Goal: Obtain resource: Obtain resource

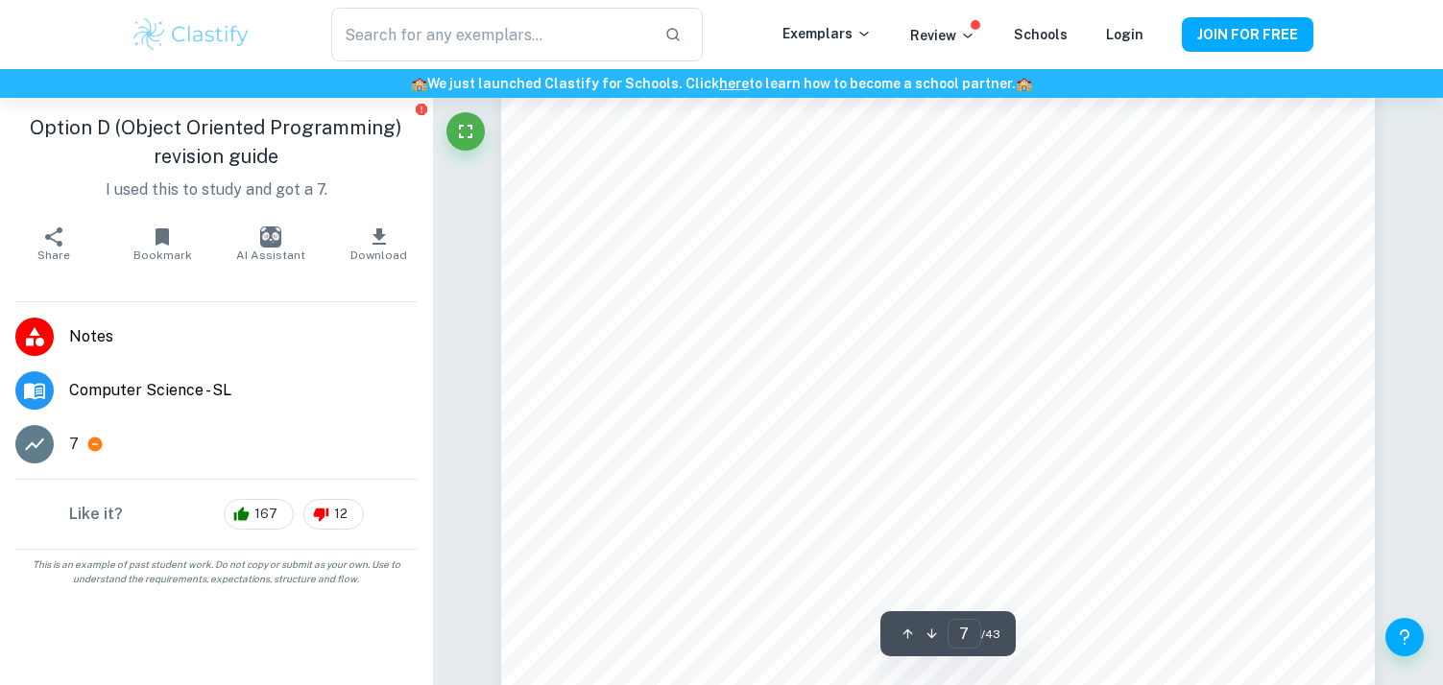
scroll to position [8388, 0]
click at [376, 231] on icon "button" at bounding box center [378, 236] width 13 height 16
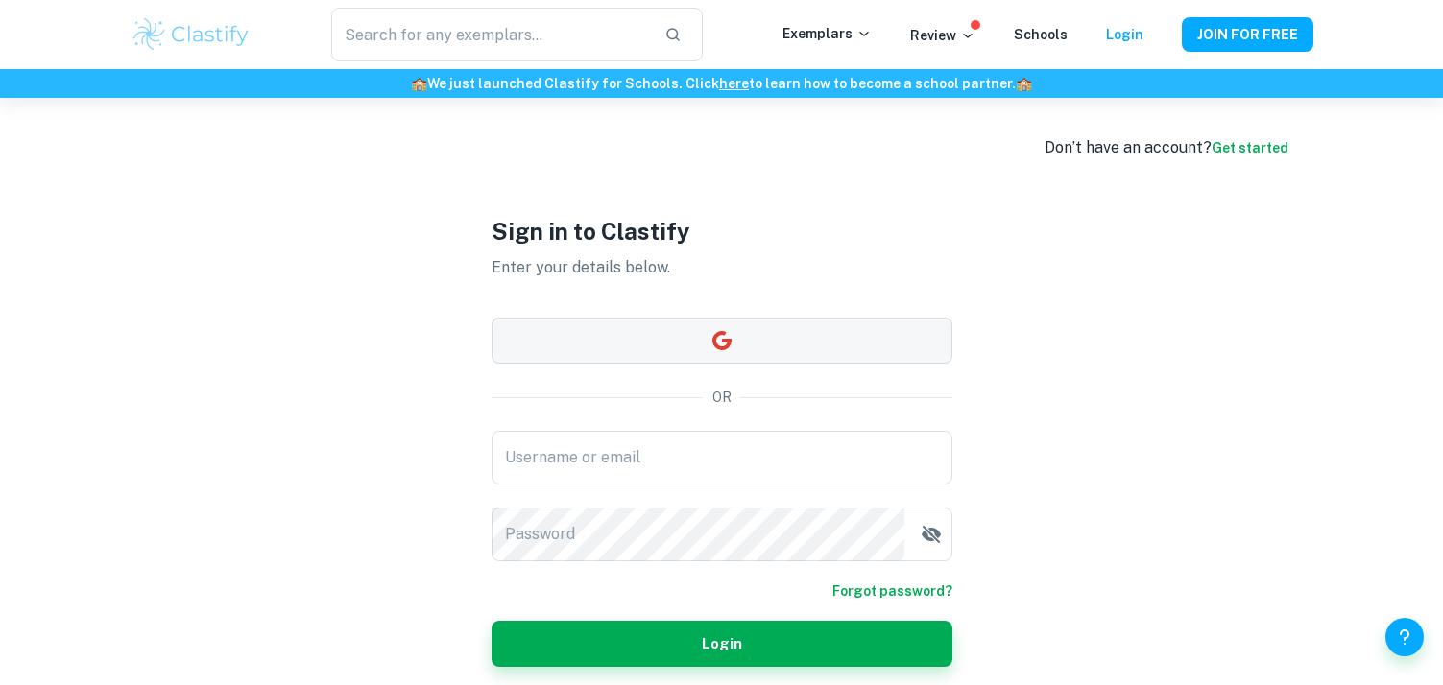
click at [737, 342] on button "button" at bounding box center [721, 341] width 461 height 46
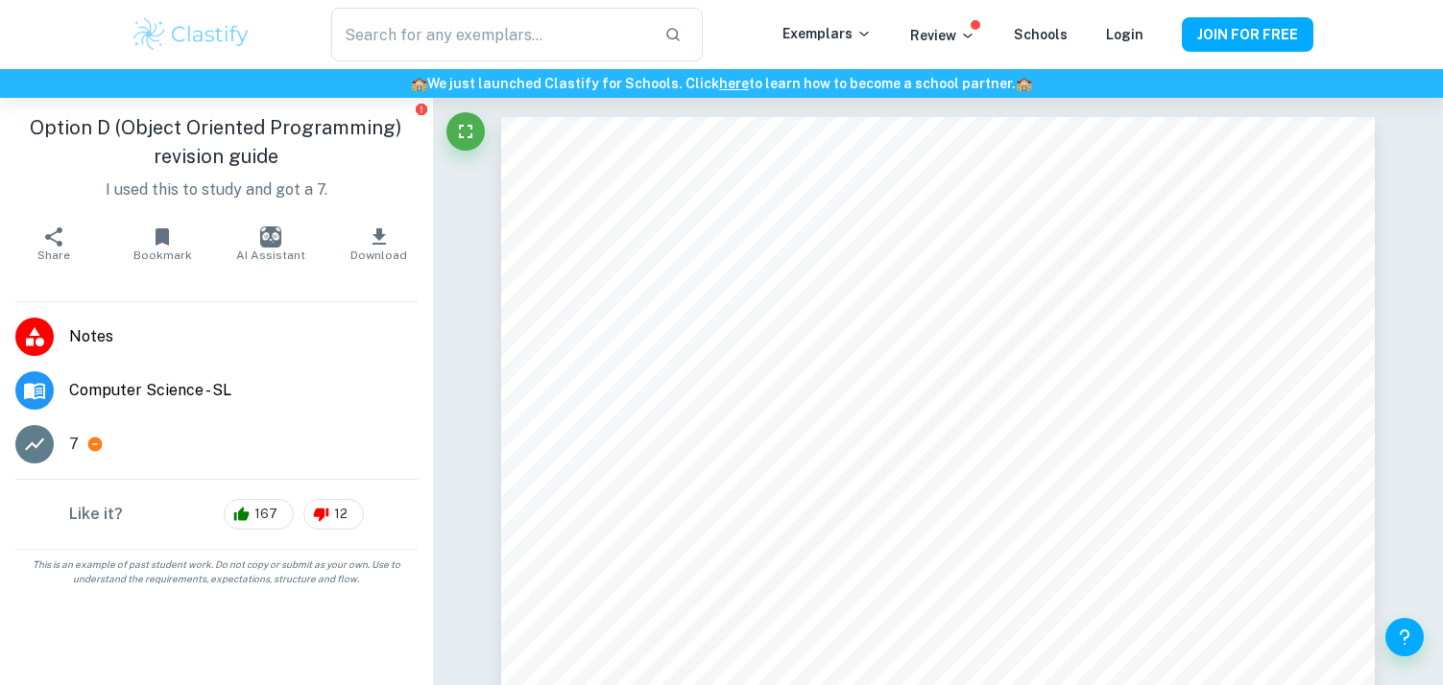
click at [275, 252] on span "AI Assistant" at bounding box center [270, 255] width 69 height 13
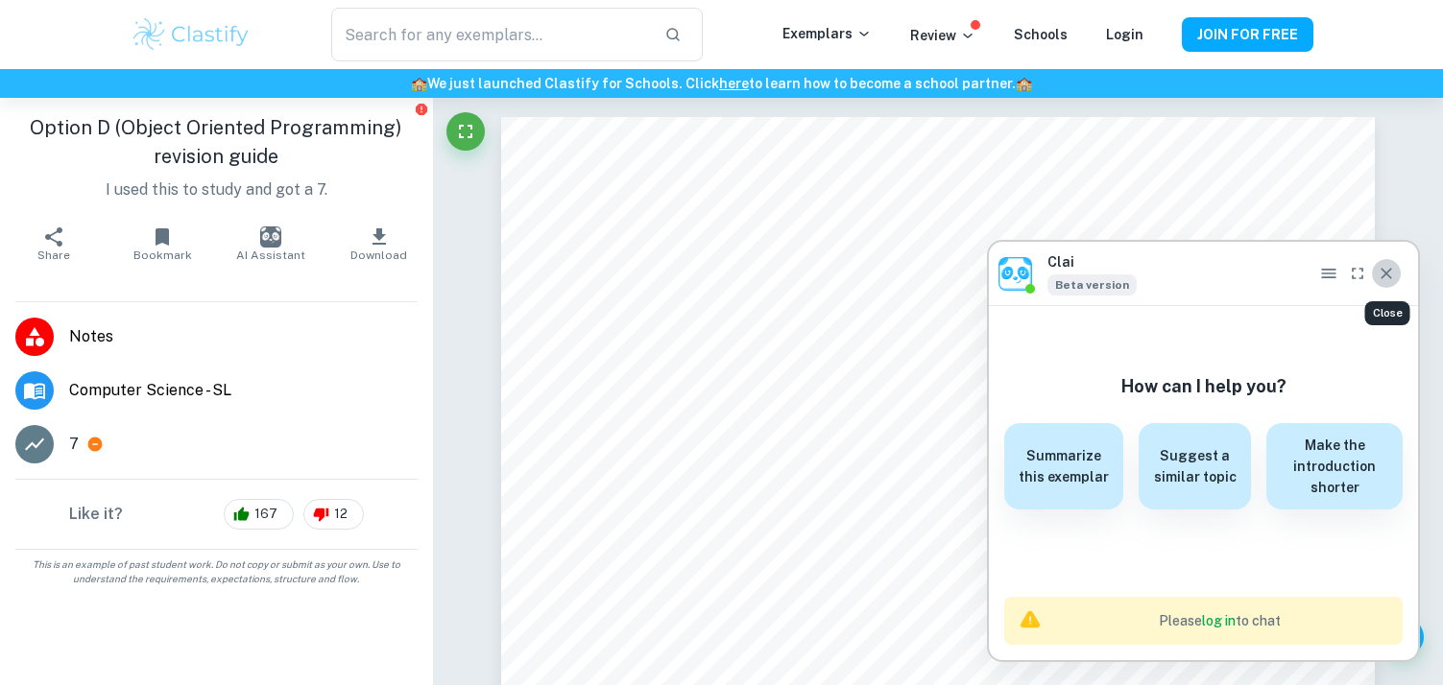
click at [1385, 282] on icon "Close" at bounding box center [1385, 273] width 19 height 19
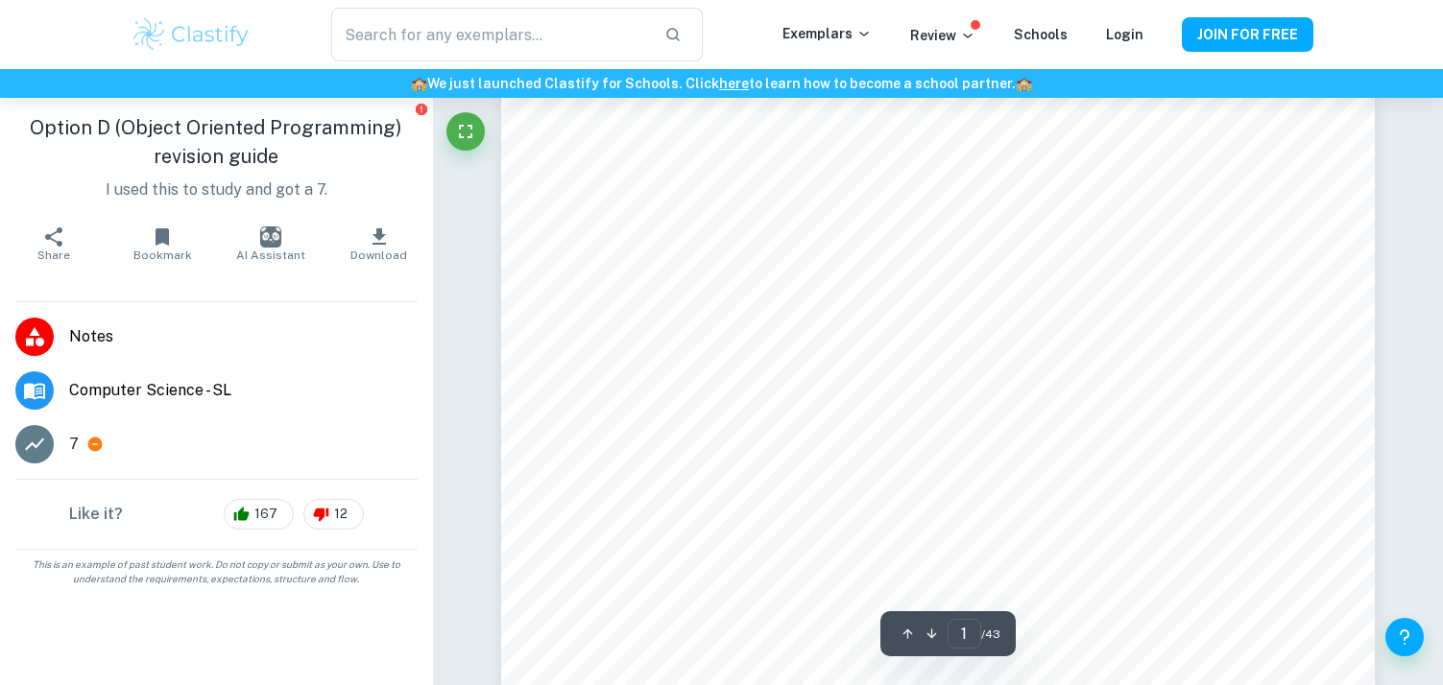
scroll to position [655, 0]
